Goal: Task Accomplishment & Management: Manage account settings

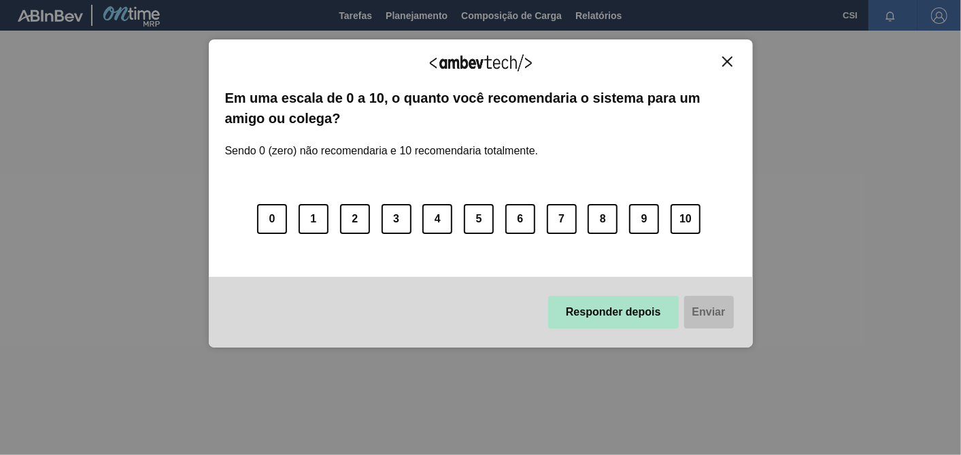
click at [620, 322] on button "Responder depois" at bounding box center [613, 312] width 131 height 33
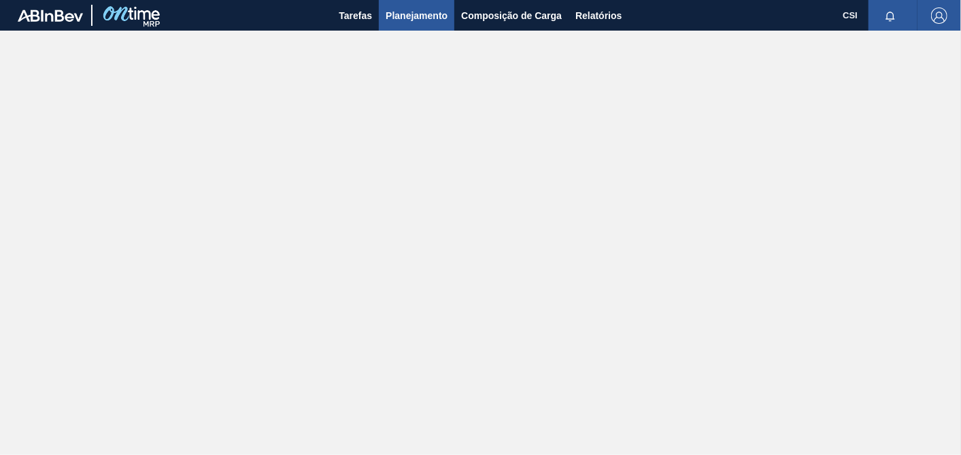
click at [410, 17] on span "Planejamento" at bounding box center [417, 15] width 62 height 16
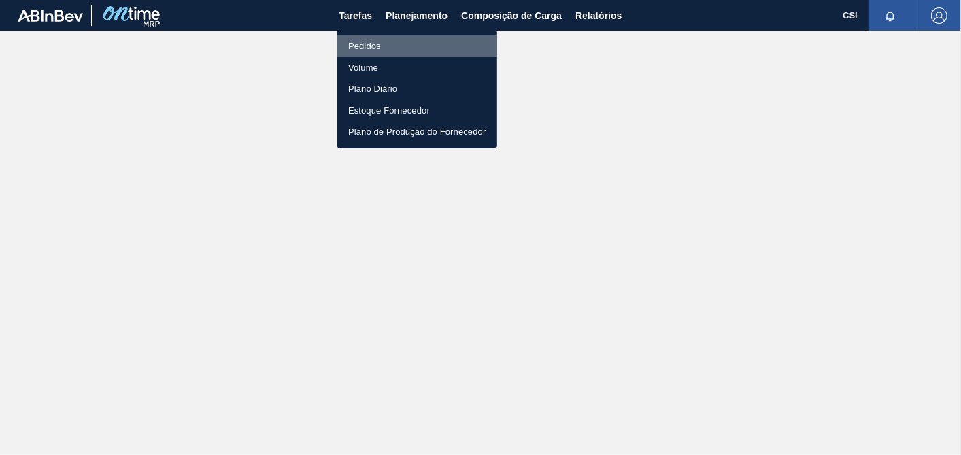
click at [367, 45] on font "Pedidos" at bounding box center [364, 46] width 33 height 14
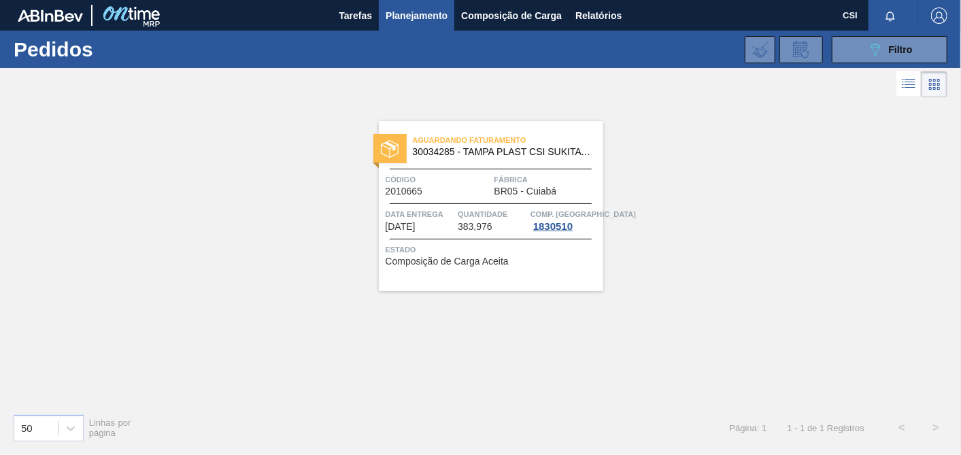
click at [489, 273] on div "Aguardando Faturamento 30034285 - TAMPA PLAST CSI SUKITA VERD LF Código 2010665…" at bounding box center [491, 206] width 224 height 170
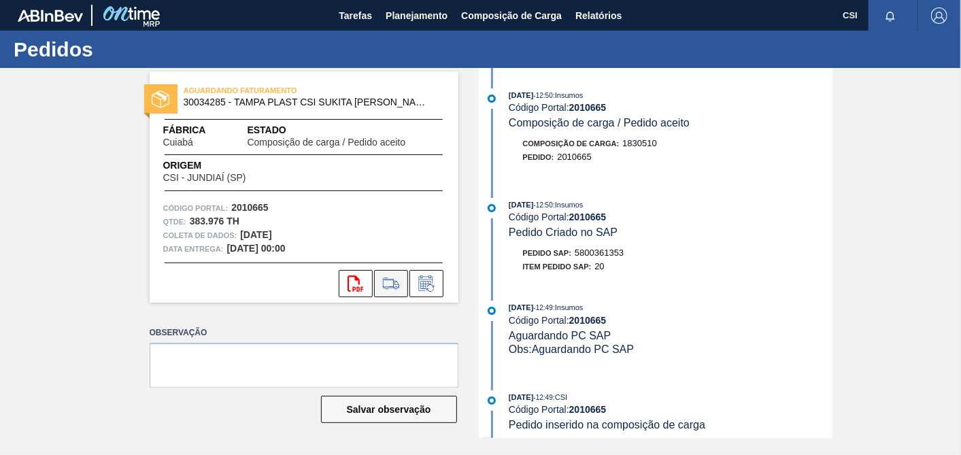
click at [383, 282] on icon at bounding box center [391, 284] width 16 height 10
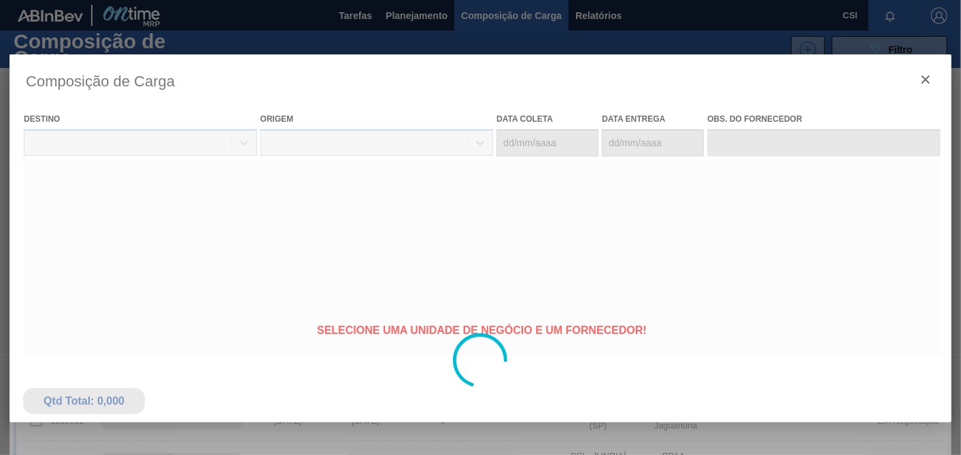
type coleta "08/09/2025"
type entrega "[DATE]"
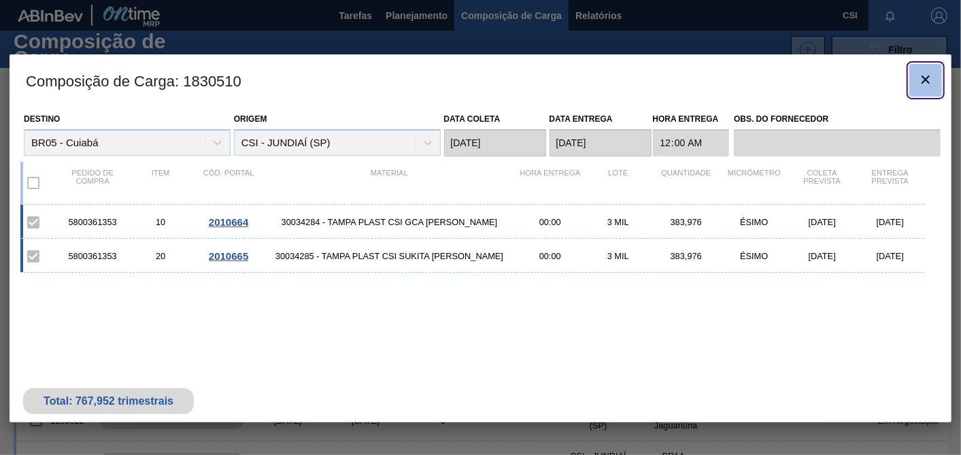
click at [933, 82] on icon "botão de ícone" at bounding box center [926, 79] width 16 height 16
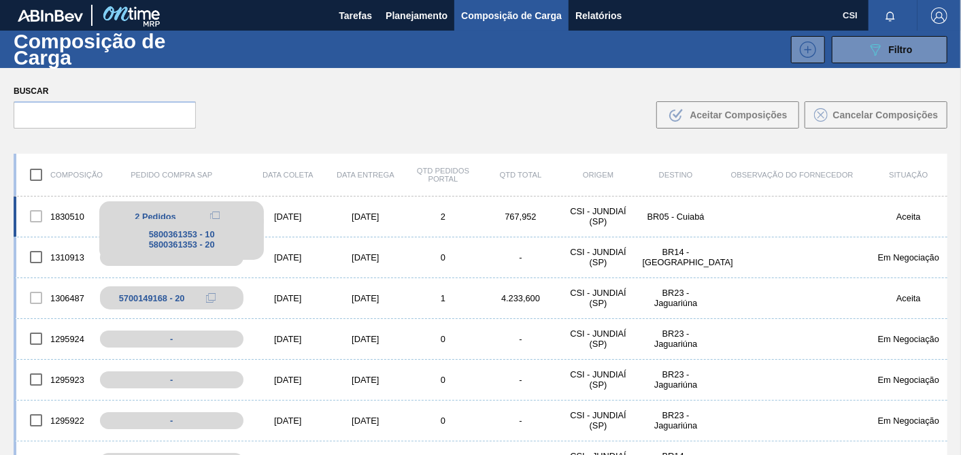
click at [182, 216] on div "2 Pedidos" at bounding box center [182, 216] width 144 height 16
click at [179, 244] on div "5800361353 - 20" at bounding box center [182, 244] width 144 height 10
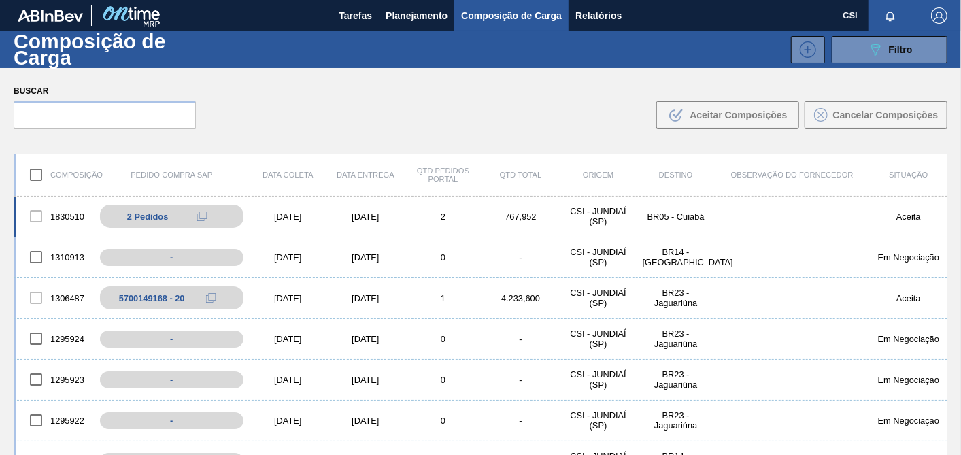
click at [335, 222] on div "1830510 2 Pedidos 5800361353 - 10 5800361353 - 20 08/09/2025 10/09/2025 2 767,9…" at bounding box center [481, 217] width 934 height 41
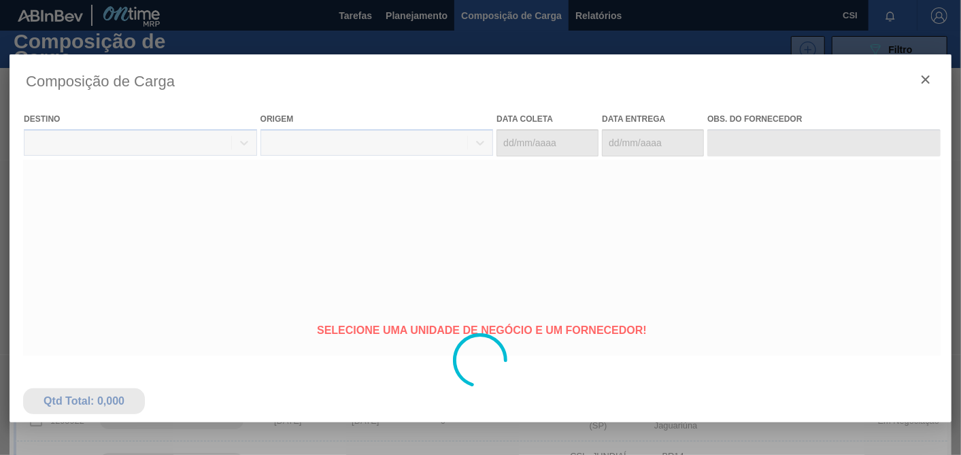
type coleta "08/09/2025"
type entrega "[DATE]"
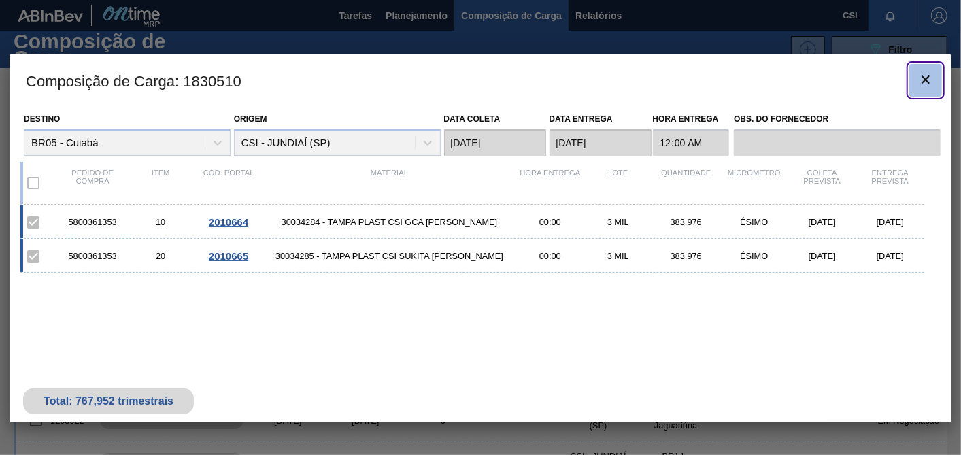
click at [922, 82] on icon "botão de ícone" at bounding box center [926, 80] width 8 height 8
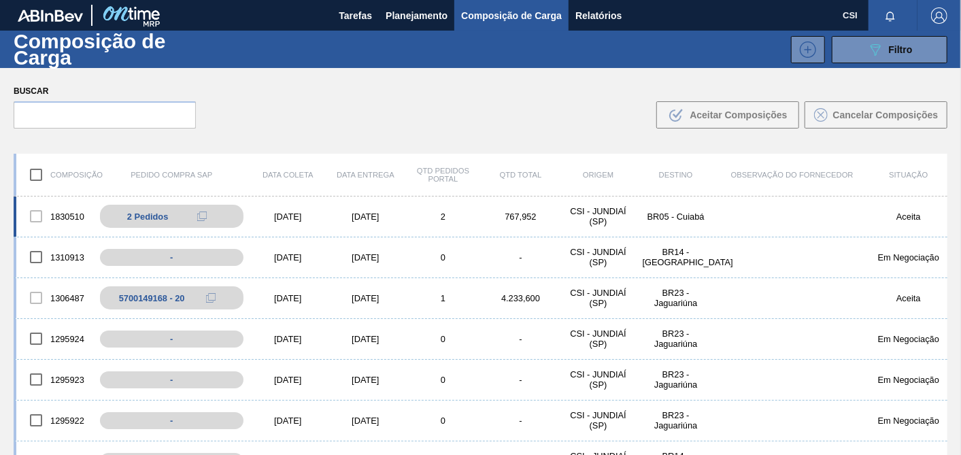
click at [675, 216] on div "BR05 - Cuiabá" at bounding box center [676, 217] width 78 height 10
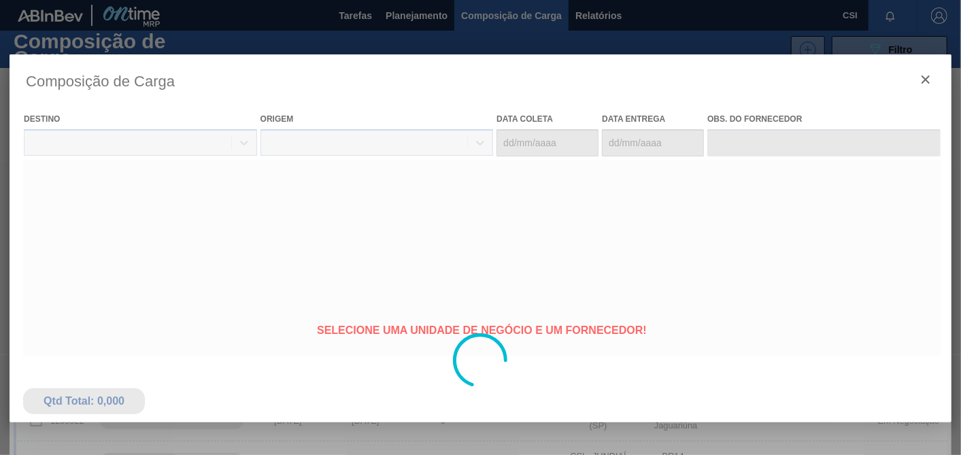
type coleta "08/09/2025"
type entrega "[DATE]"
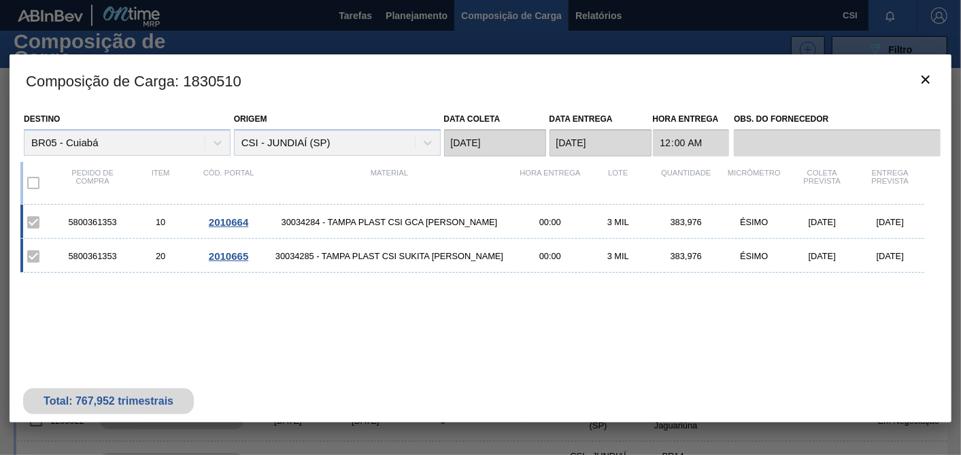
click at [464, 429] on div "Composição de Carga : 1830510 Destino BR05 - Cuiabá Origem CSI - JUNDIAÍ (SP) D…" at bounding box center [481, 360] width 942 height 612
click at [929, 87] on clb-icon "botão de ícone" at bounding box center [926, 80] width 16 height 18
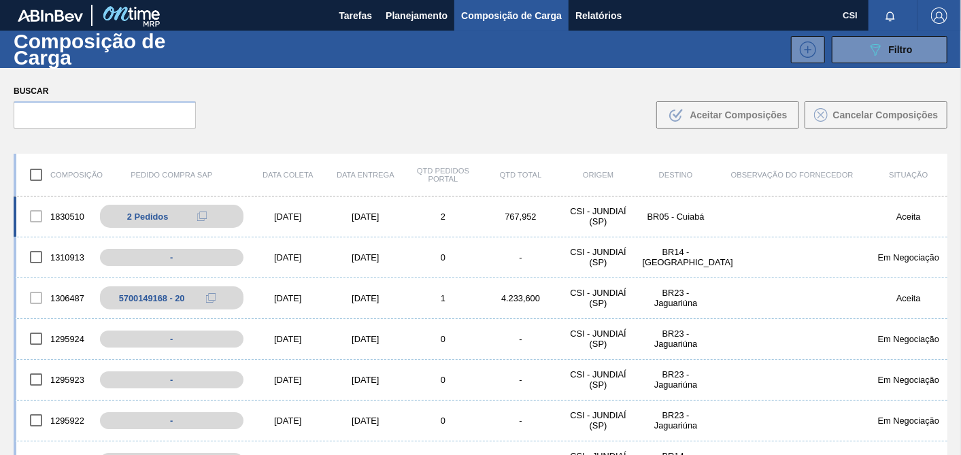
click at [29, 207] on div at bounding box center [36, 216] width 29 height 29
click at [684, 219] on div "BR05 - Cuiabá" at bounding box center [676, 217] width 78 height 10
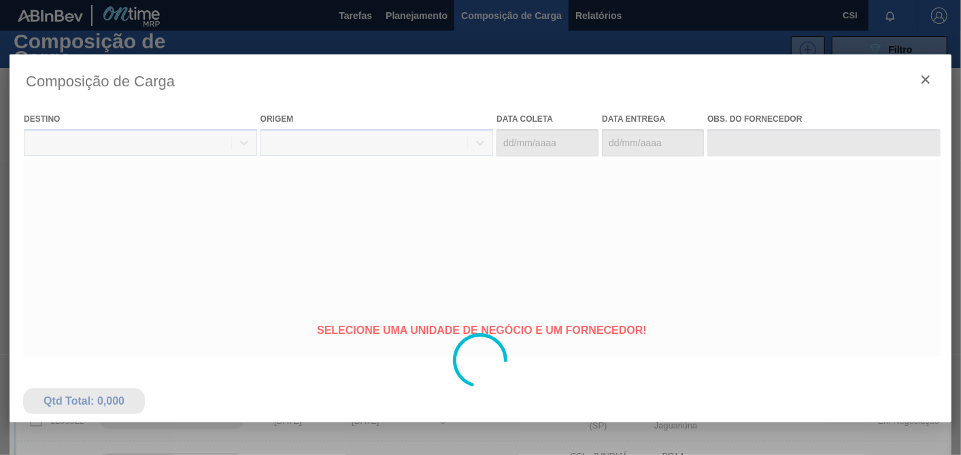
type coleta "08/09/2025"
type entrega "[DATE]"
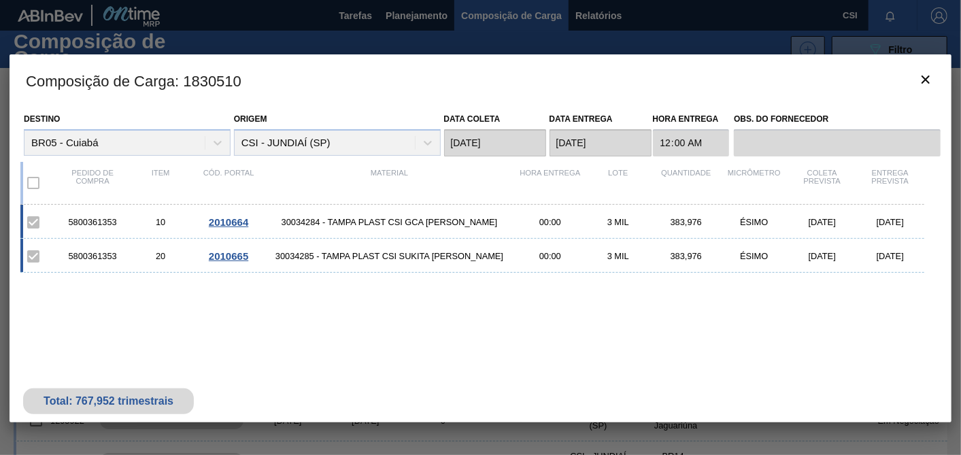
click at [229, 224] on span "2010664" at bounding box center [228, 222] width 39 height 12
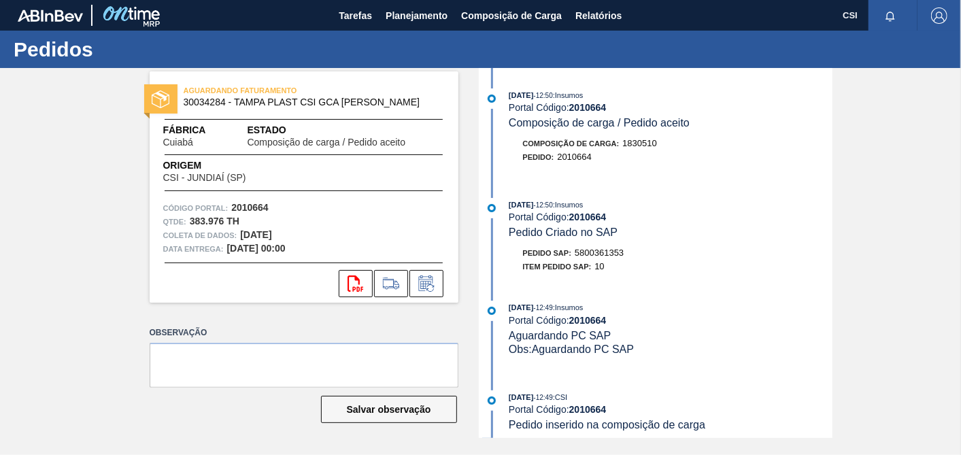
click at [426, 298] on div "AGUARDANDO FATURAMENTO 30034284 - TAMPA PLAST CSI GCA VERM LF Fábrica Cuiabá Es…" at bounding box center [304, 186] width 309 height 231
click at [423, 293] on button at bounding box center [427, 283] width 34 height 27
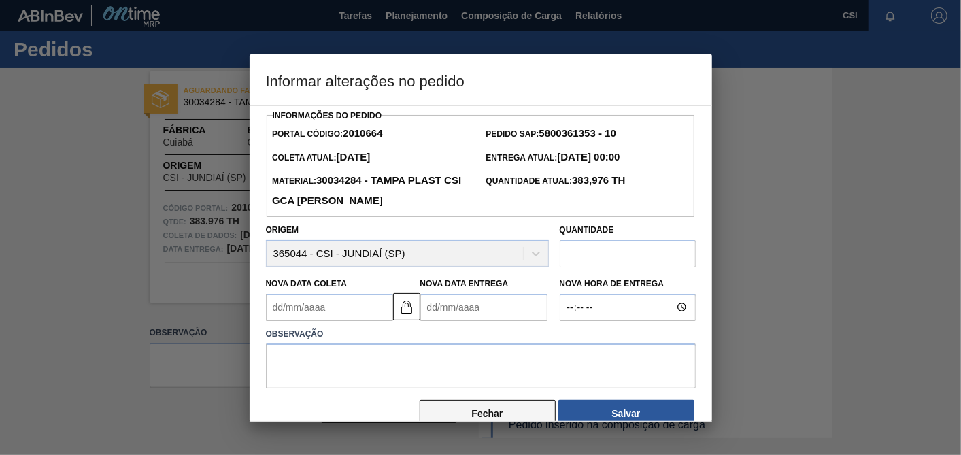
click at [501, 415] on button "Fechar" at bounding box center [488, 413] width 136 height 27
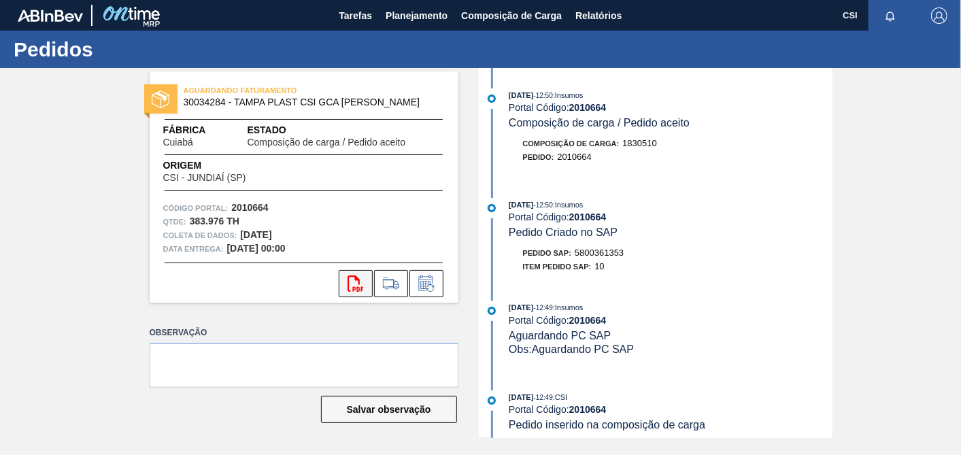
click at [354, 293] on button "svg{fill:#ff0000}" at bounding box center [356, 283] width 34 height 27
click at [423, 282] on icon at bounding box center [425, 285] width 10 height 8
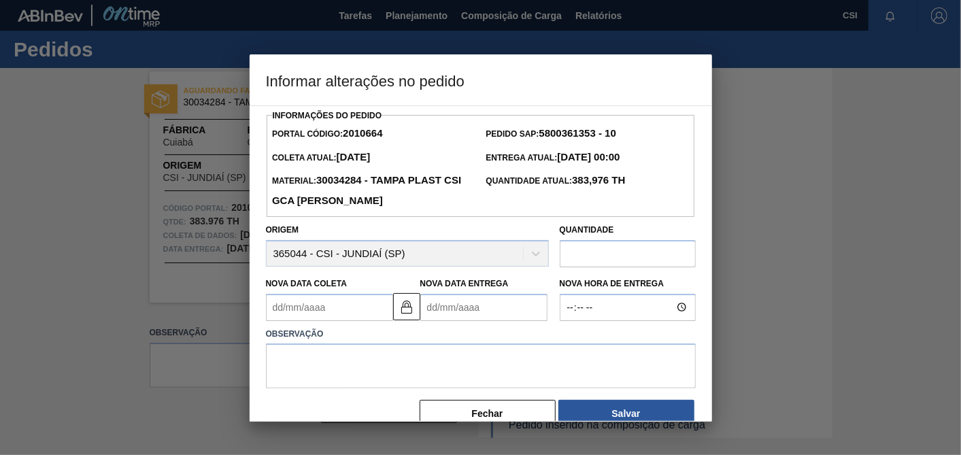
click at [350, 248] on div "Origem 365044 - CSI - JUNDIAÍ (SP)" at bounding box center [407, 243] width 283 height 46
click at [579, 263] on input "text" at bounding box center [628, 253] width 136 height 27
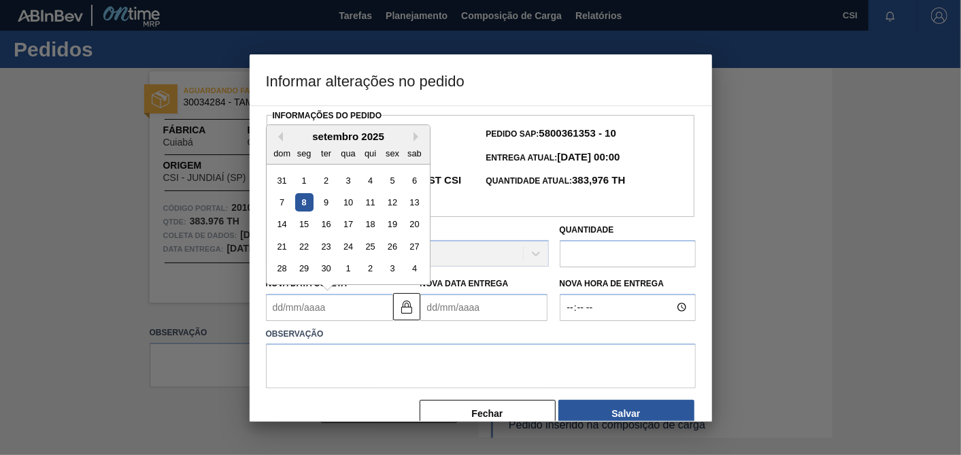
click at [341, 307] on Coleta2010664 "Nova Data Coleta" at bounding box center [329, 307] width 127 height 27
click at [299, 229] on div "15" at bounding box center [304, 224] width 18 height 18
type Coleta2010664 "15/09/2025"
type Entrega2010664 "17/09/2025"
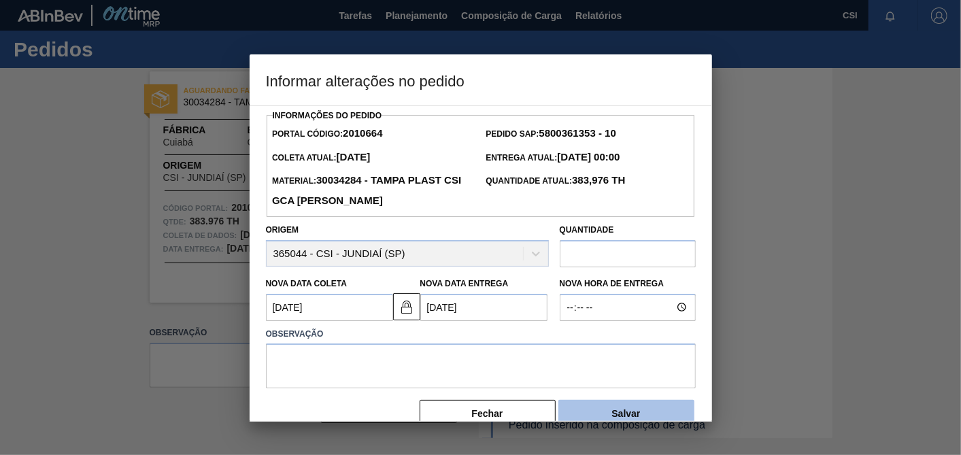
click at [624, 415] on button "Salvar" at bounding box center [626, 413] width 136 height 27
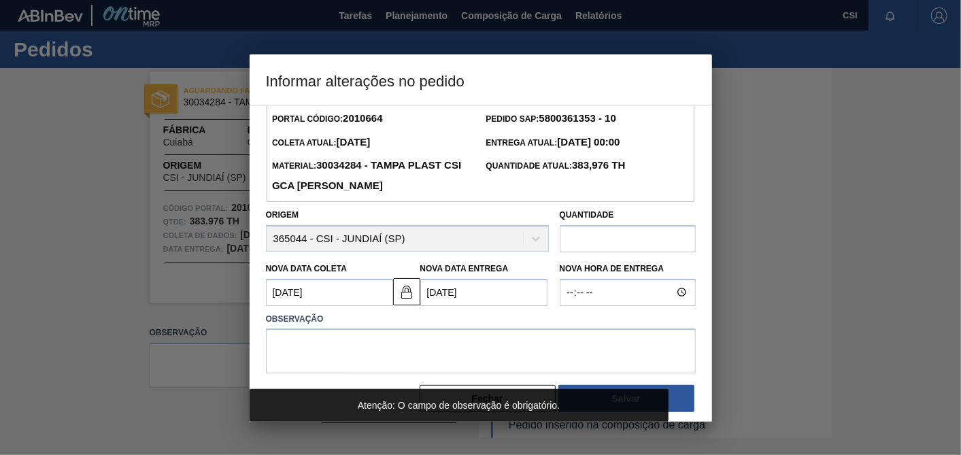
scroll to position [24, 0]
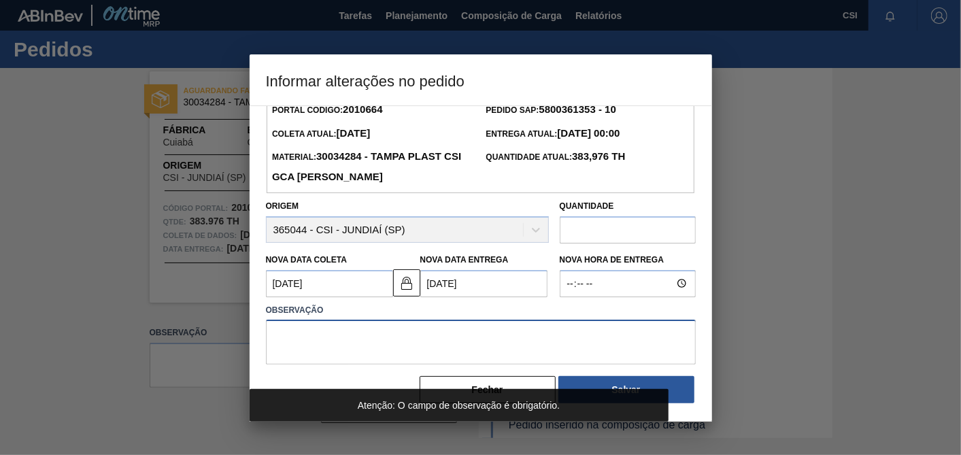
click at [437, 351] on textarea at bounding box center [481, 342] width 430 height 45
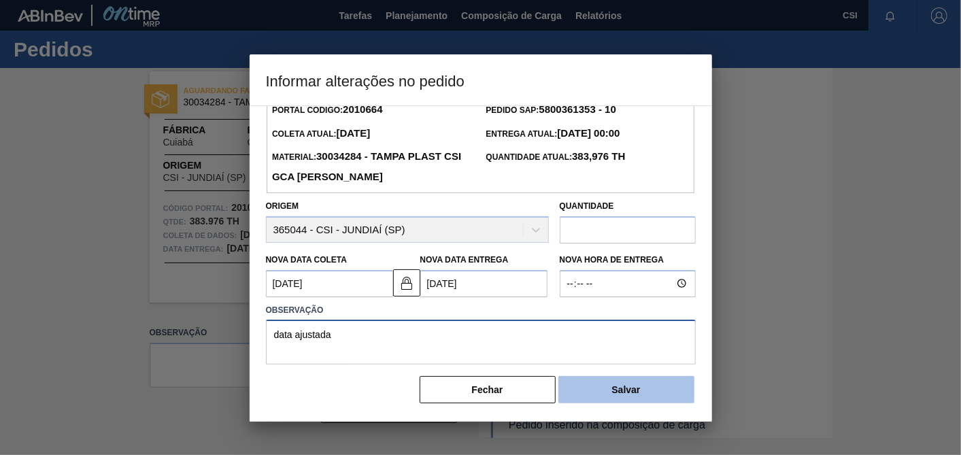
type textarea "data ajustada"
click at [658, 386] on button "Salvar" at bounding box center [626, 389] width 136 height 27
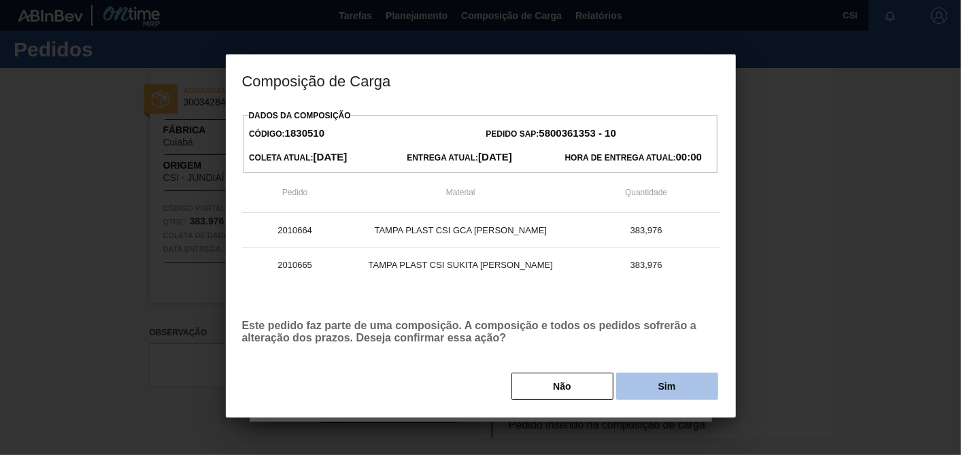
click at [663, 382] on button "Sim" at bounding box center [667, 386] width 102 height 27
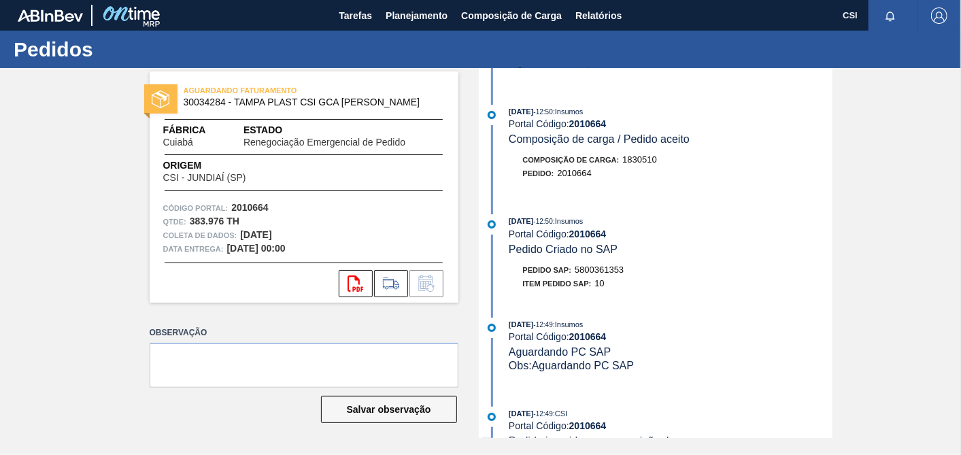
scroll to position [0, 0]
